Goal: Information Seeking & Learning: Learn about a topic

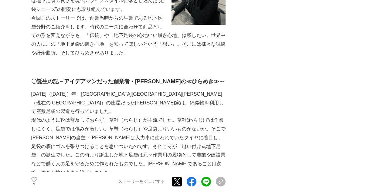
scroll to position [394, 0]
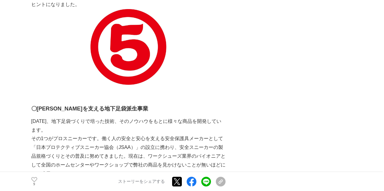
scroll to position [1183, 0]
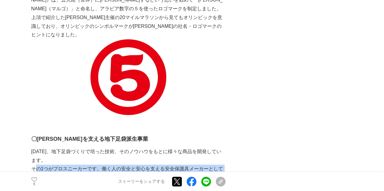
drag, startPoint x: 34, startPoint y: 108, endPoint x: 96, endPoint y: 140, distance: 70.0
click at [96, 165] on p "その1つがプロスニーカーです。働く人の安全と安心を支える安全保護具メーカーとして「日本プロテクティブスニーカー協会（JSAA）」の設立に携わり、安全スニーカー…" at bounding box center [128, 187] width 194 height 44
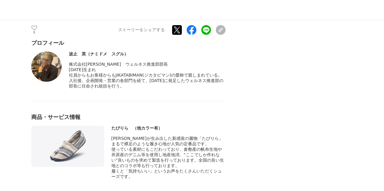
scroll to position [3215, 0]
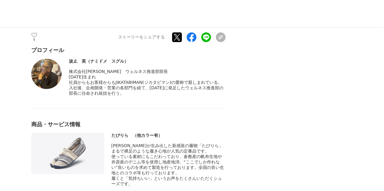
drag, startPoint x: 112, startPoint y: 49, endPoint x: 137, endPoint y: 95, distance: 53.1
click at [137, 143] on div "[PERSON_NAME]が生み出した新感覚の履物「たびりら」" at bounding box center [168, 165] width 114 height 44
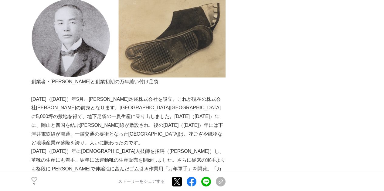
scroll to position [637, 0]
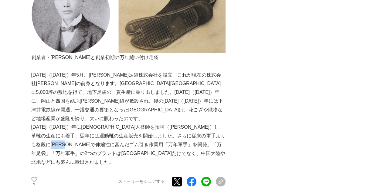
drag, startPoint x: 124, startPoint y: 118, endPoint x: 145, endPoint y: 116, distance: 20.7
click at [145, 123] on p "[DATE]（[DATE]）年に[DEMOGRAPHIC_DATA]人技師を招聘（[PERSON_NAME]）し、革靴の生産にも着手、翌年には運動靴の生産販売…" at bounding box center [128, 145] width 194 height 44
click at [146, 123] on p "[DATE]（[DATE]）年に[DEMOGRAPHIC_DATA]人技師を招聘（[PERSON_NAME]）し、革靴の生産にも着手、翌年には運動靴の生産販売…" at bounding box center [128, 145] width 194 height 44
drag, startPoint x: 126, startPoint y: 119, endPoint x: 144, endPoint y: 119, distance: 18.2
click at [144, 123] on p "[DATE]（[DATE]）年に[DEMOGRAPHIC_DATA]人技師を招聘（[PERSON_NAME]）し、革靴の生産にも着手、翌年には運動靴の生産販売…" at bounding box center [128, 145] width 194 height 44
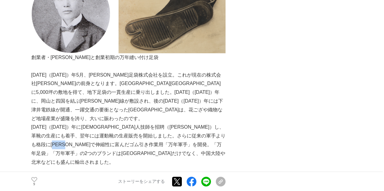
copy p "万年足袋"
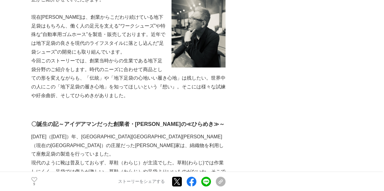
scroll to position [364, 0]
